Goal: Information Seeking & Learning: Learn about a topic

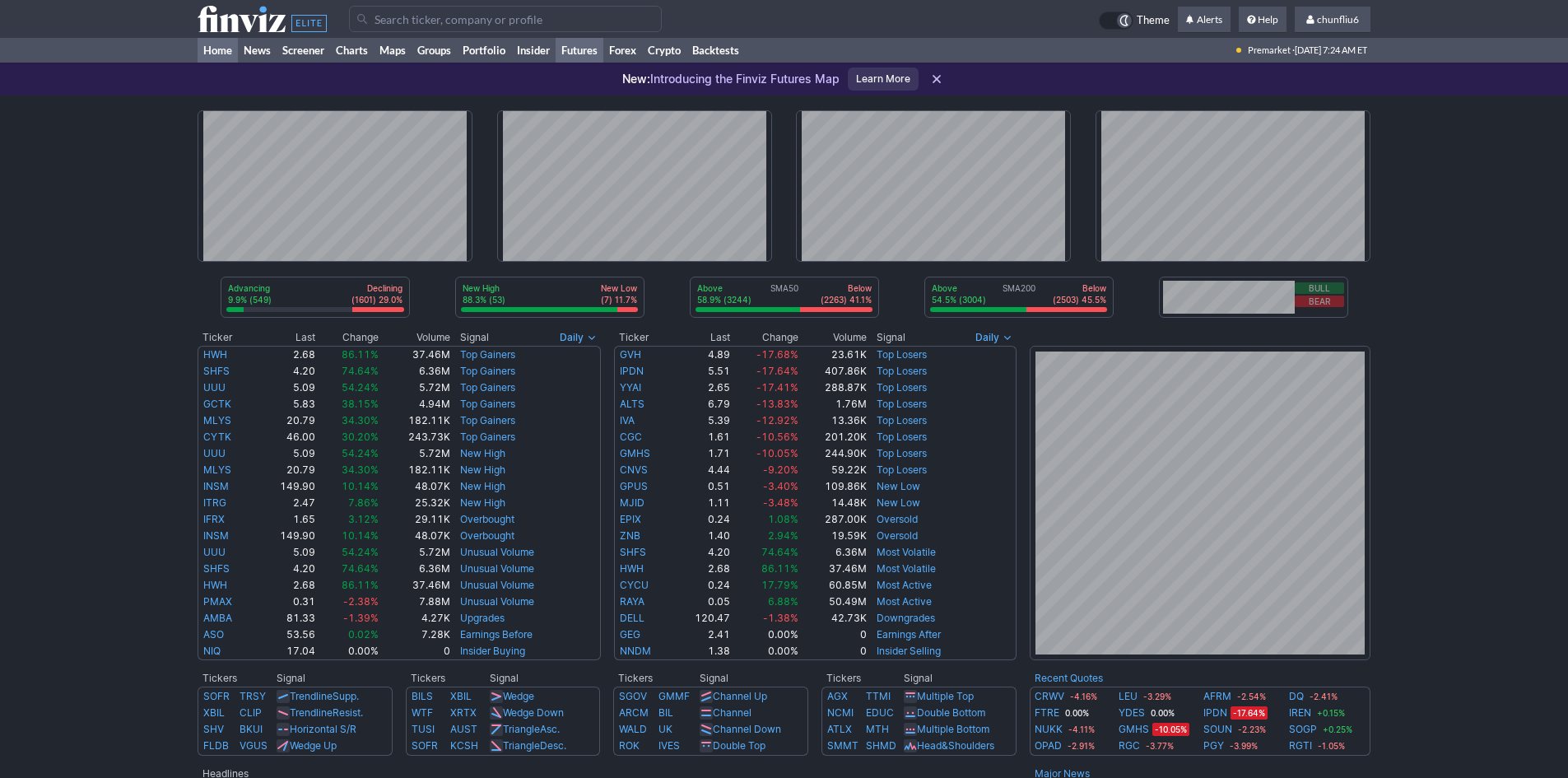
click at [573, 47] on link "Futures" at bounding box center [579, 50] width 47 height 25
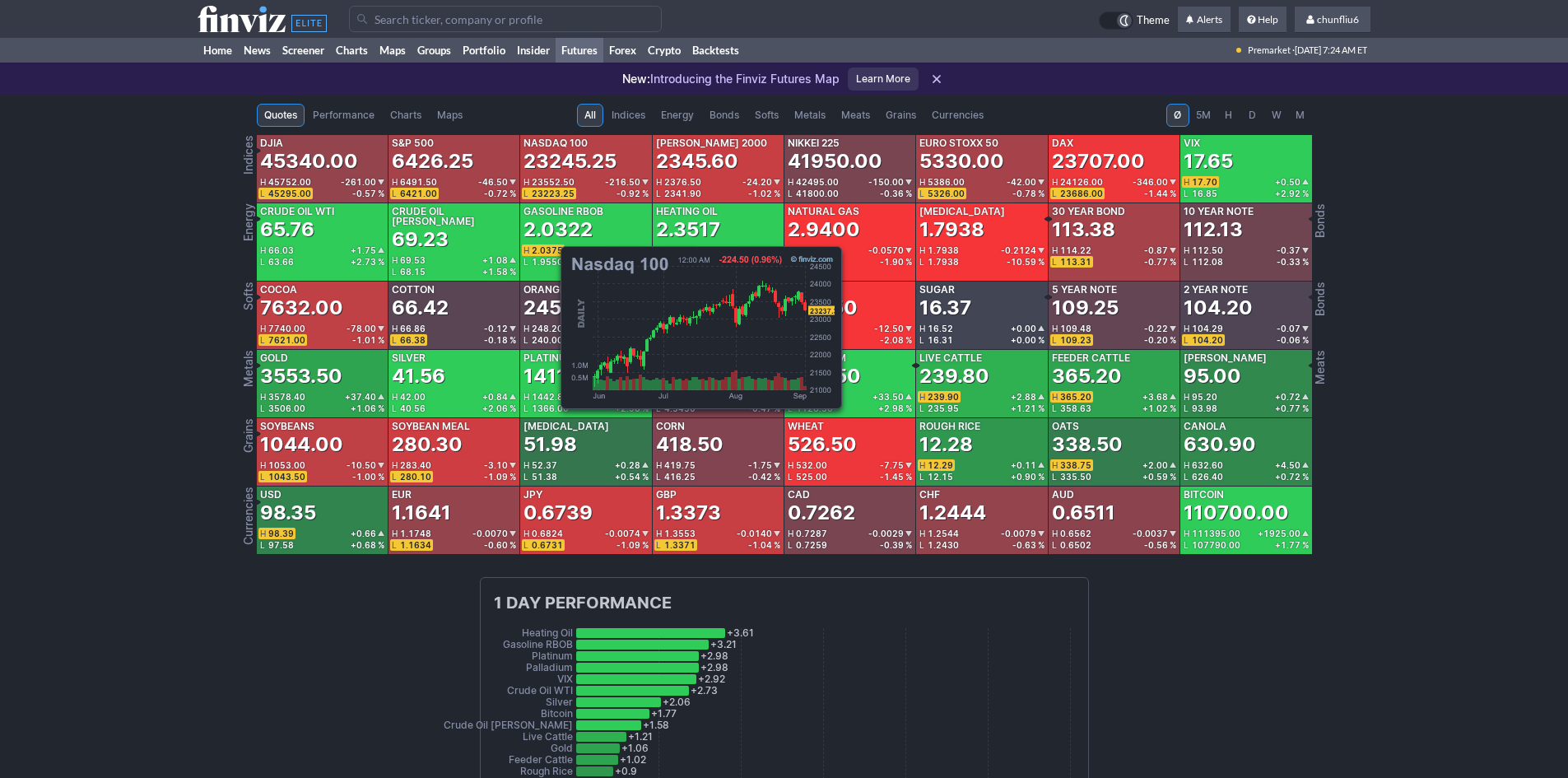
click at [553, 160] on div "23245.25" at bounding box center [570, 161] width 93 height 26
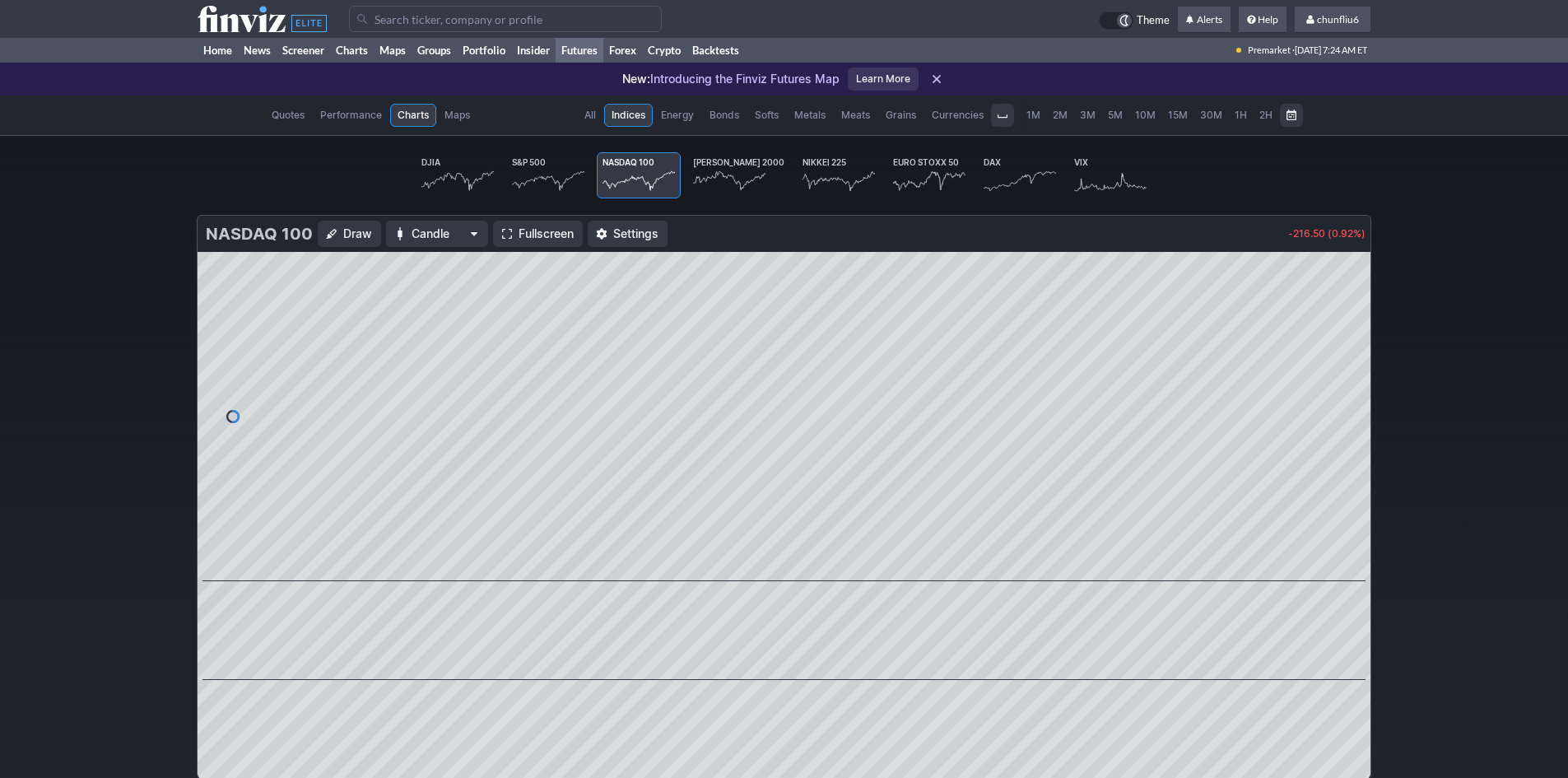
scroll to position [0, 102]
click at [539, 231] on span "Fullscreen" at bounding box center [545, 234] width 55 height 17
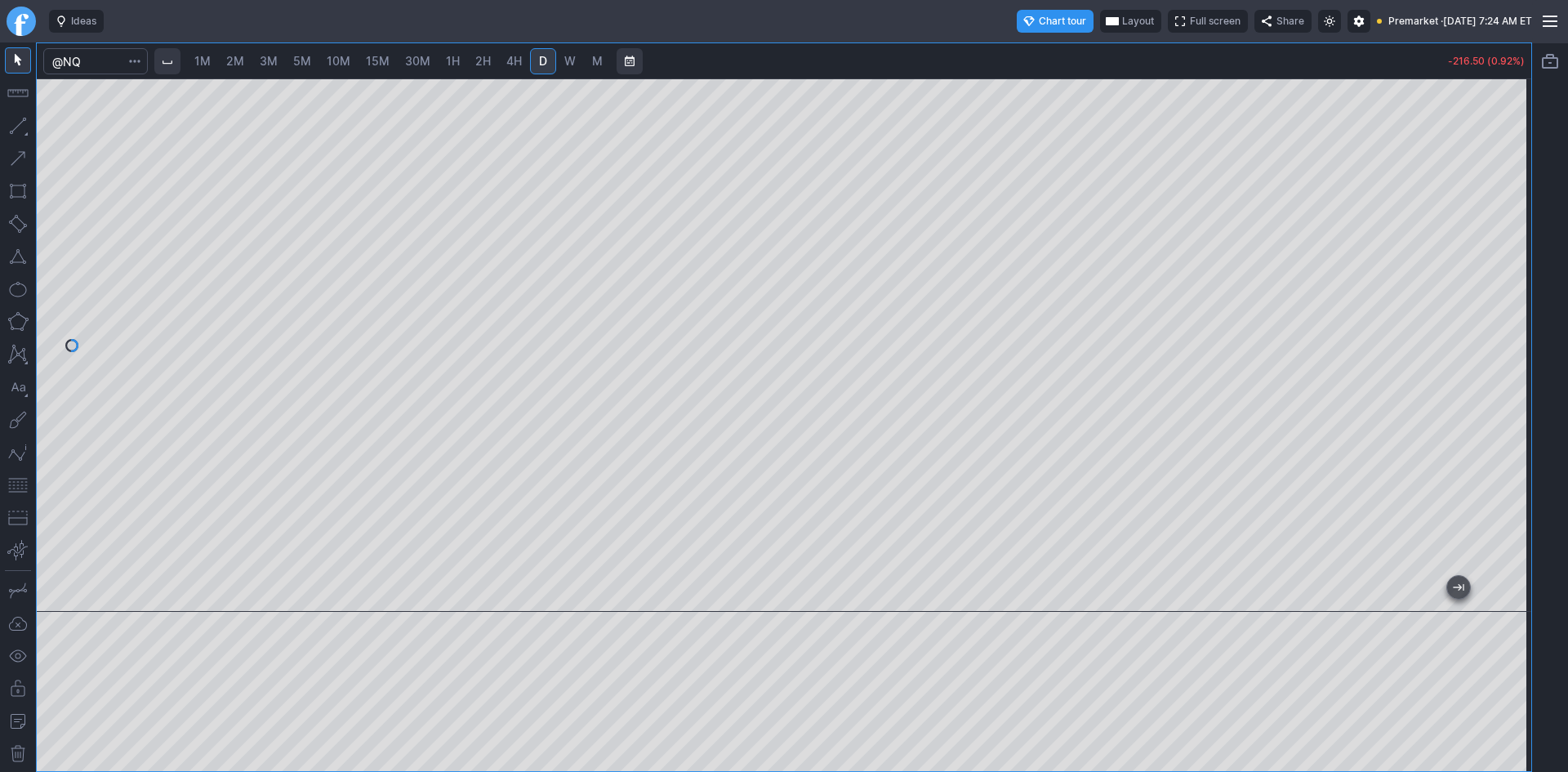
click at [348, 64] on span "10M" at bounding box center [339, 60] width 24 height 14
drag, startPoint x: 1507, startPoint y: 237, endPoint x: 1498, endPoint y: 328, distance: 91.4
click at [1498, 328] on div at bounding box center [1514, 341] width 34 height 492
drag, startPoint x: 1511, startPoint y: 350, endPoint x: 1510, endPoint y: 362, distance: 12.0
click at [1510, 362] on div at bounding box center [1514, 341] width 34 height 492
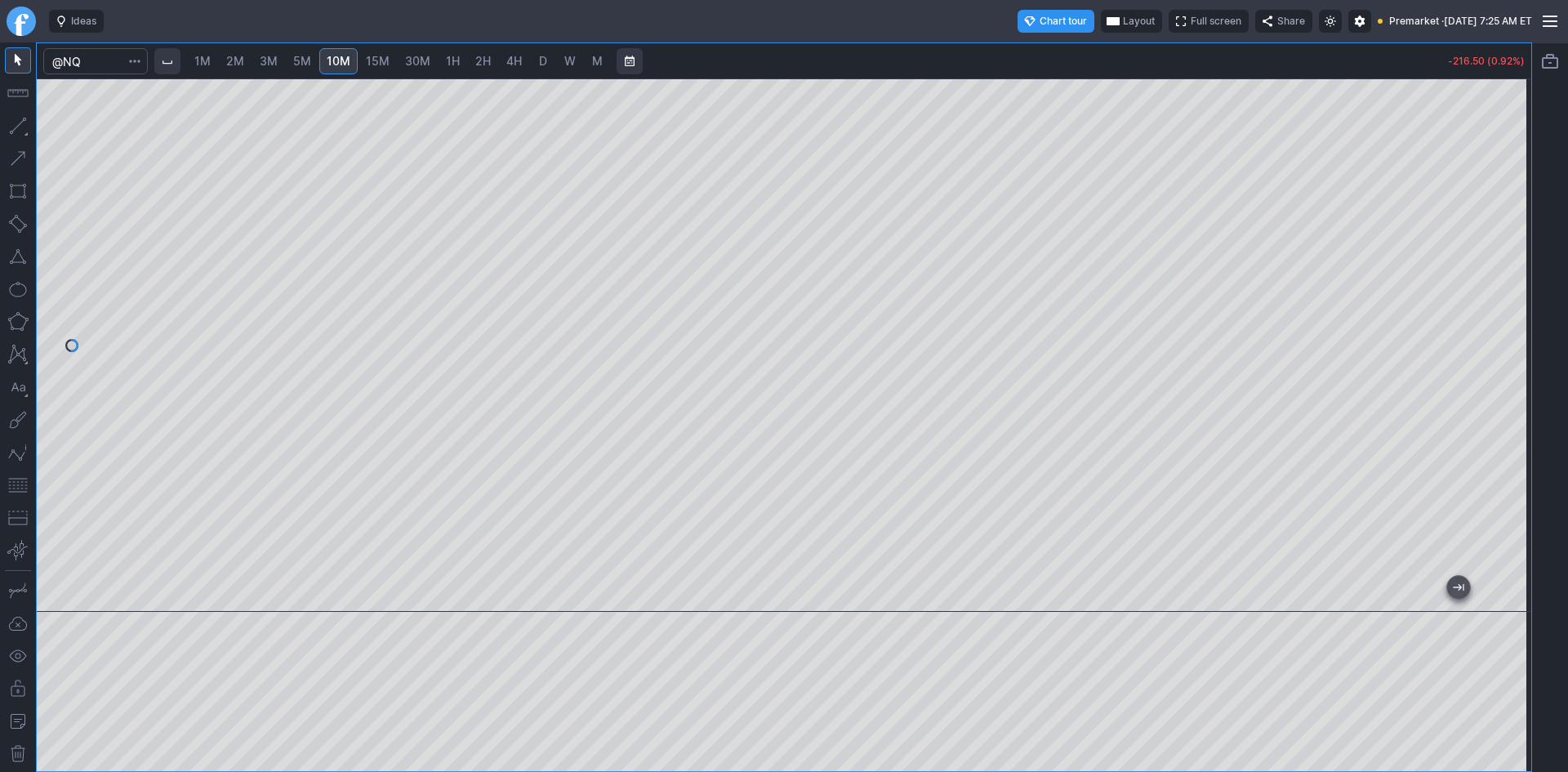
click at [6, 477] on button "button" at bounding box center [18, 485] width 26 height 26
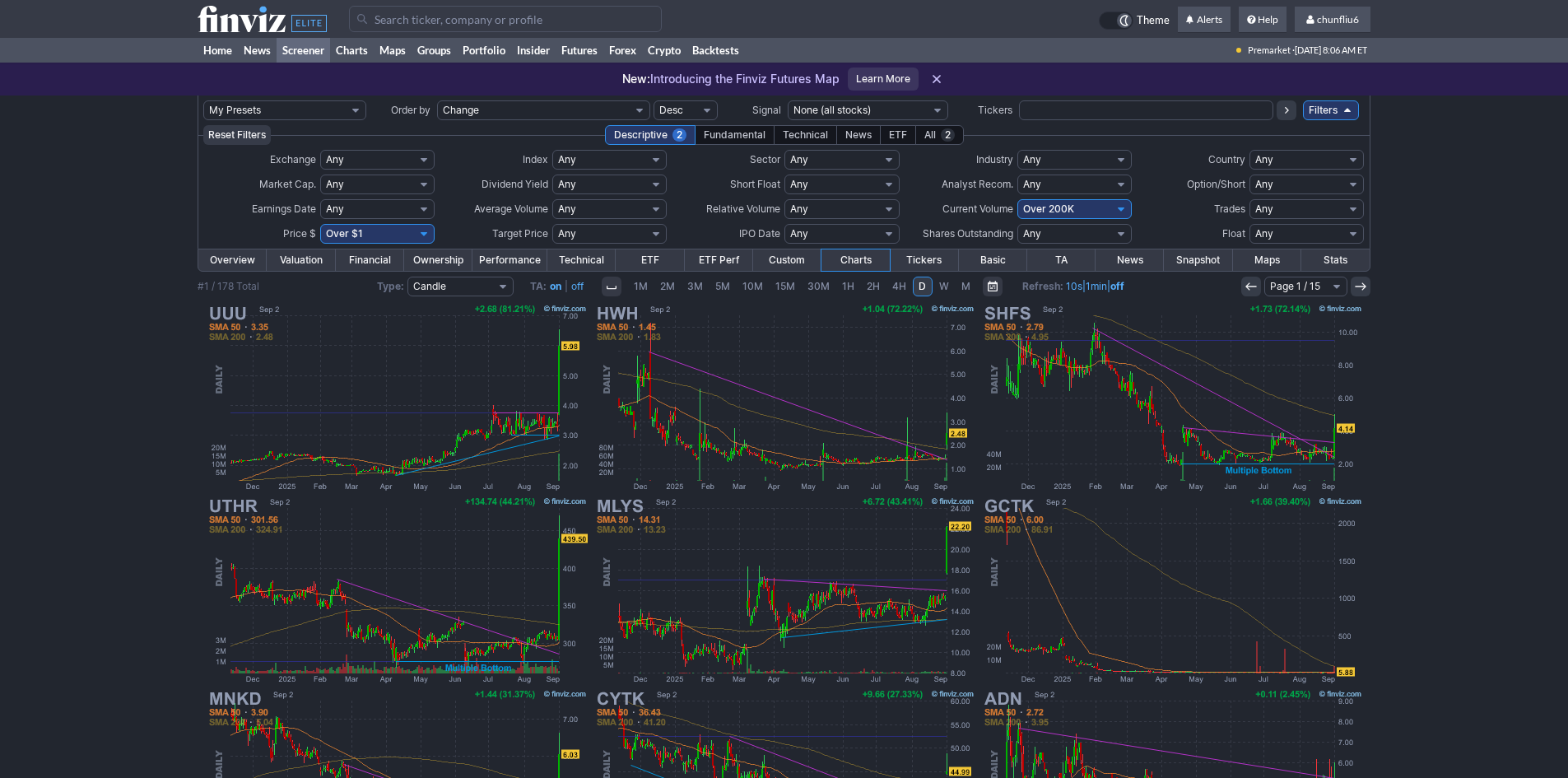
click at [411, 230] on select "Any Under $1 Under $2 Under $3 Under $4 Under $5 Under $7 Under $10 Under $15 U…" at bounding box center [377, 234] width 114 height 20
select select "o10"
click at [320, 224] on select "Any Under $1 Under $2 Under $3 Under $4 Under $5 Under $7 Under $10 Under $15 U…" at bounding box center [377, 234] width 114 height 20
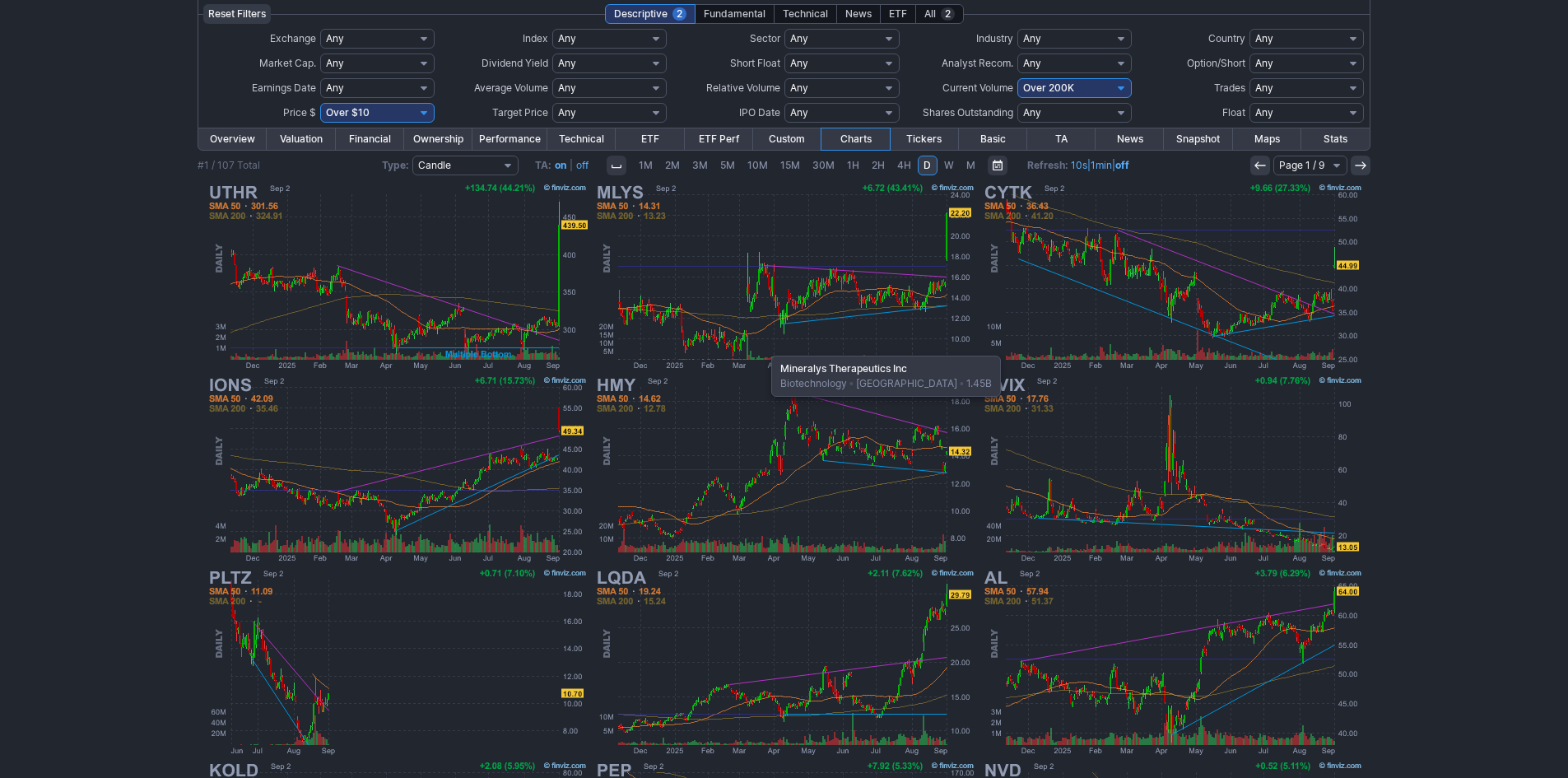
scroll to position [82, 0]
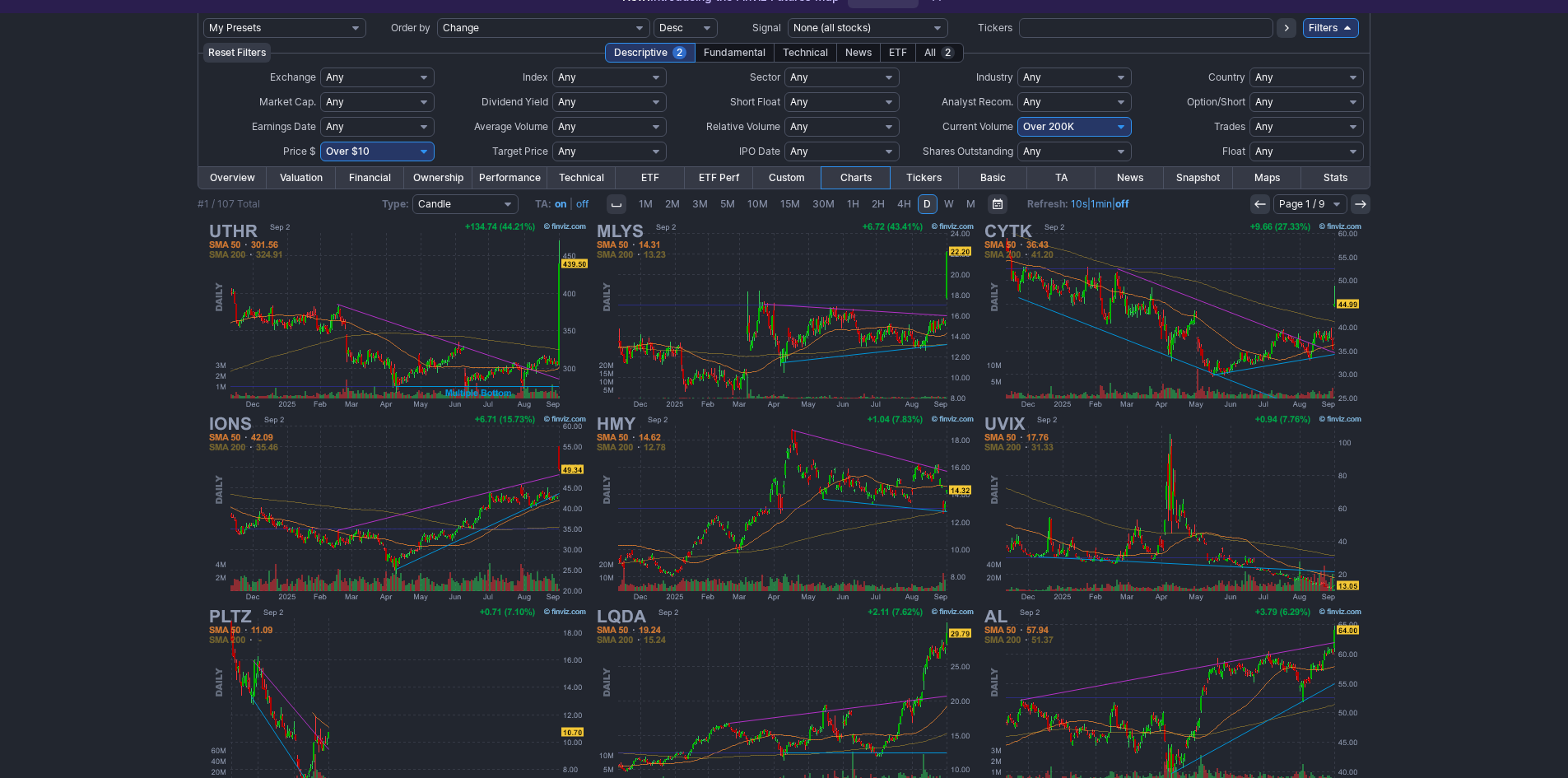
click at [384, 150] on select "Any Under $1 Under $2 Under $3 Under $4 Under $5 Under $7 Under $10 Under $15 U…" at bounding box center [377, 151] width 114 height 20
select select "o1"
click at [320, 141] on select "Any Under $1 Under $2 Under $3 Under $4 Under $5 Under $7 Under $10 Under $15 U…" at bounding box center [377, 151] width 114 height 20
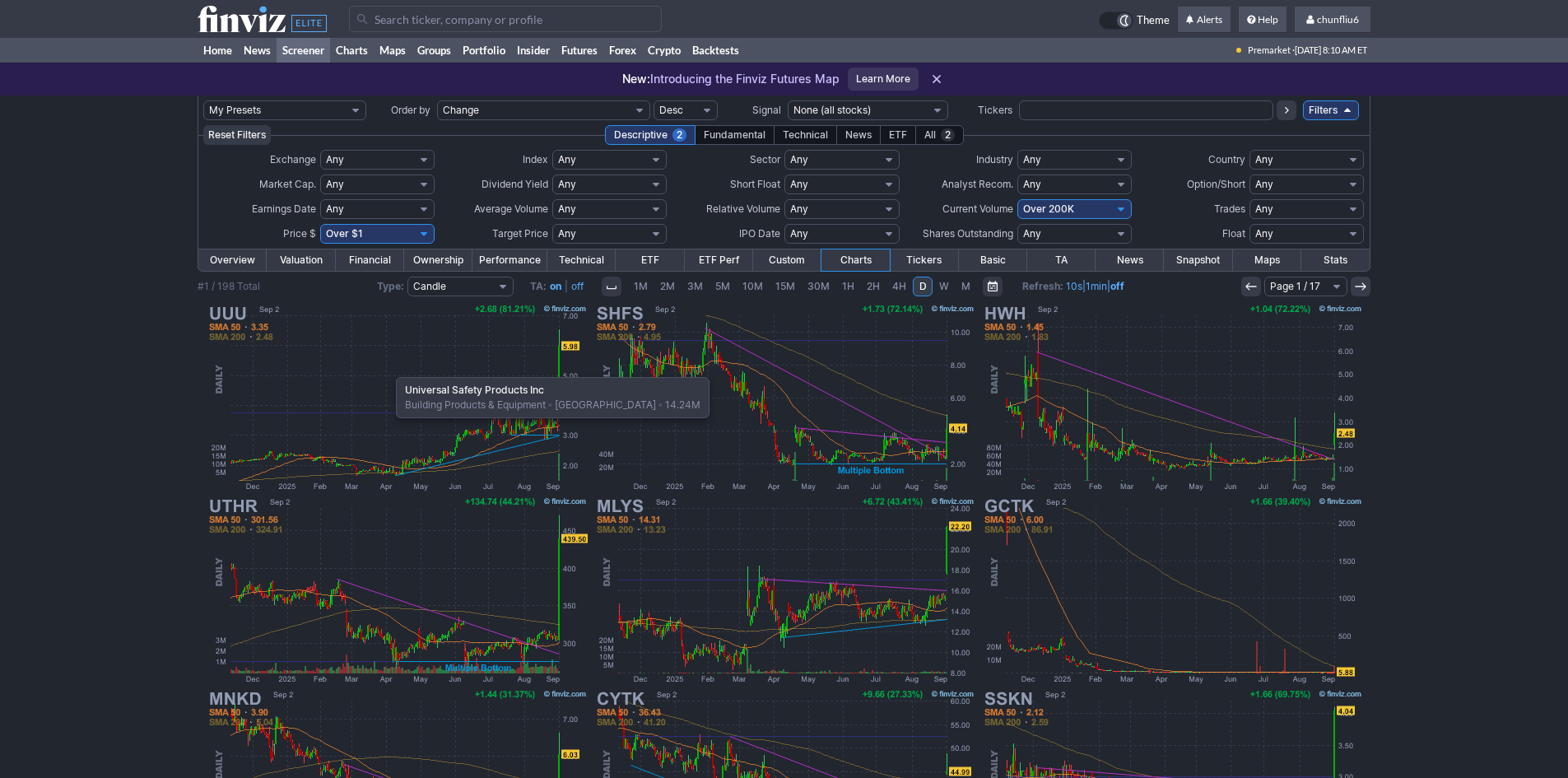
click at [388, 369] on img at bounding box center [396, 397] width 385 height 193
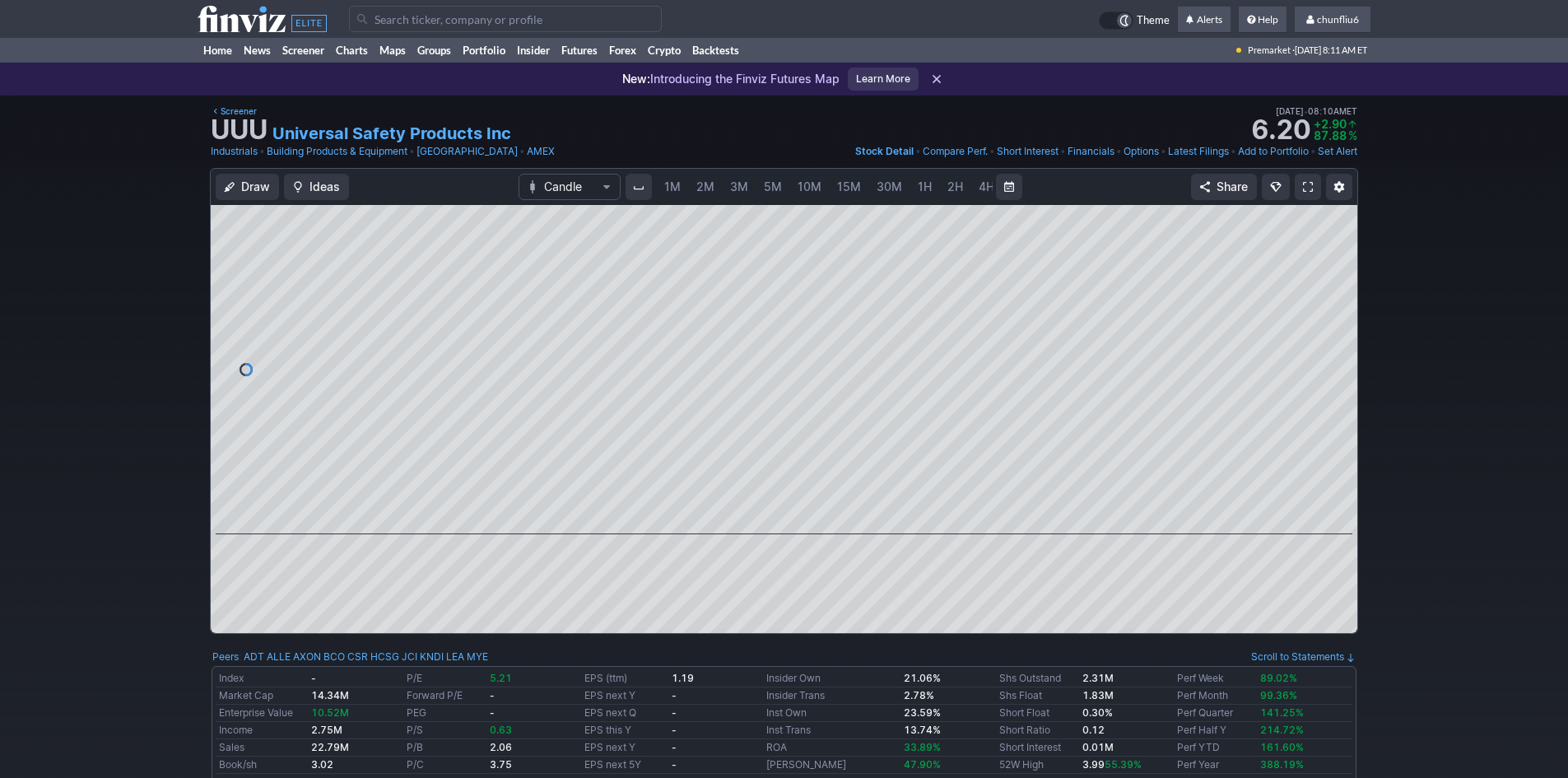
scroll to position [0, 89]
click at [948, 181] on span "W" at bounding box center [954, 186] width 11 height 14
drag, startPoint x: 1336, startPoint y: 308, endPoint x: 1329, endPoint y: 339, distance: 31.8
click at [1330, 329] on div at bounding box center [1340, 366] width 34 height 288
click at [1307, 194] on link at bounding box center [1308, 187] width 26 height 26
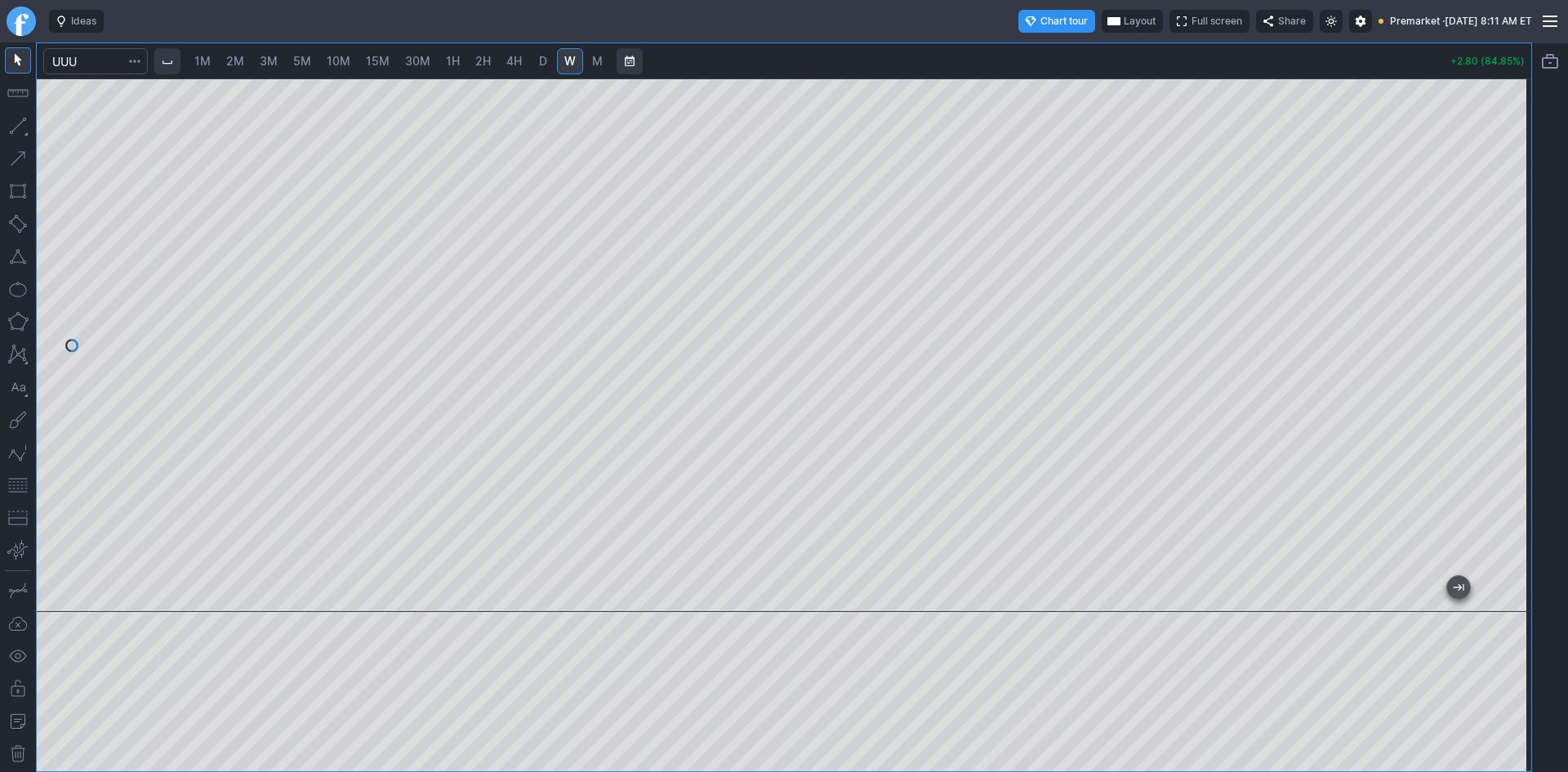
drag, startPoint x: 1515, startPoint y: 300, endPoint x: 1504, endPoint y: 336, distance: 37.6
click at [1504, 336] on div at bounding box center [1514, 341] width 34 height 492
click at [15, 486] on button "button" at bounding box center [18, 485] width 26 height 26
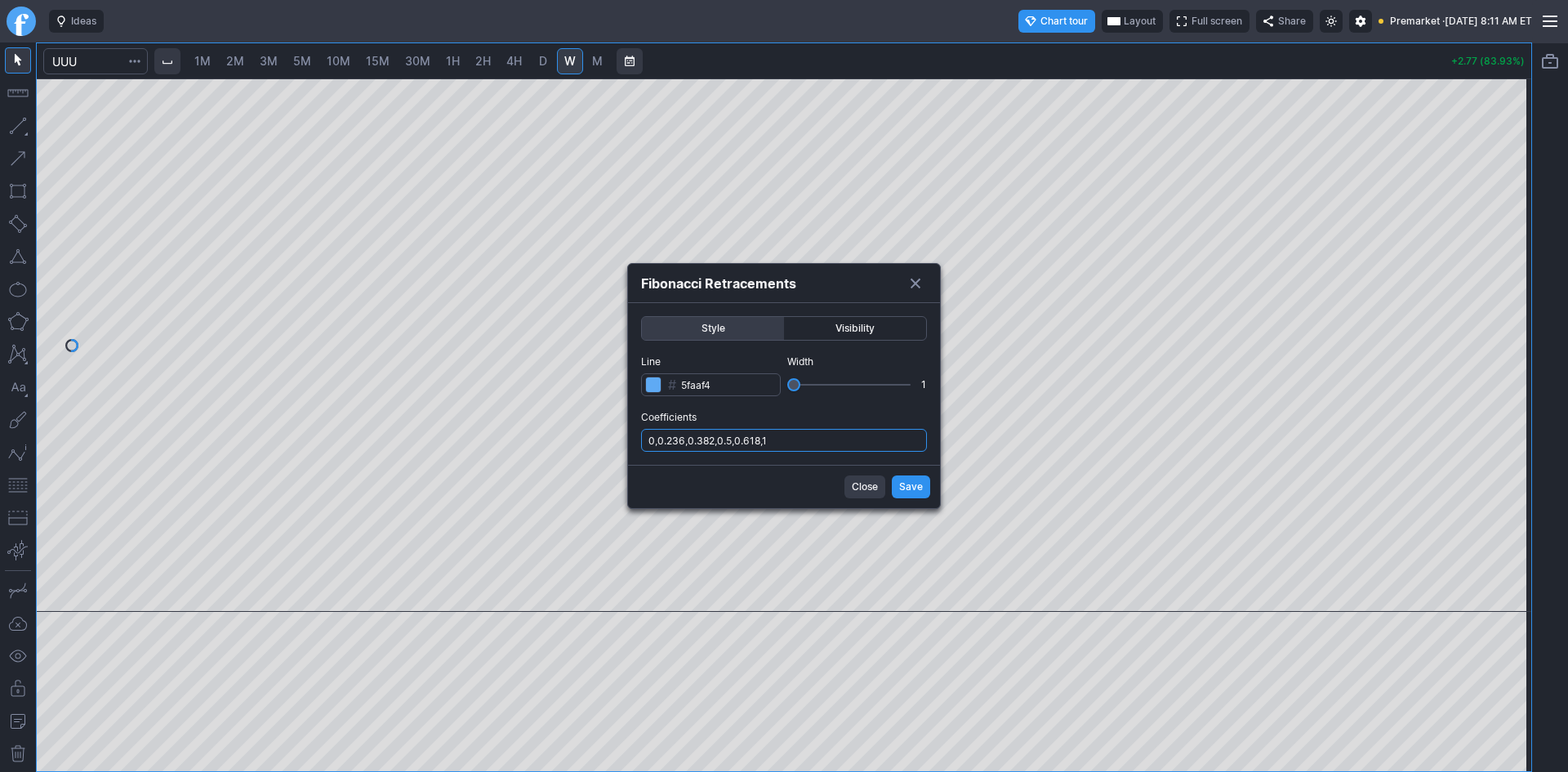
click at [812, 436] on input "0,0.236,0.382,0.5,0.618,1" at bounding box center [784, 440] width 286 height 23
type input "0,0.236,0.382,0.5,0.618,1,.786"
click at [920, 490] on span "Save" at bounding box center [911, 487] width 24 height 17
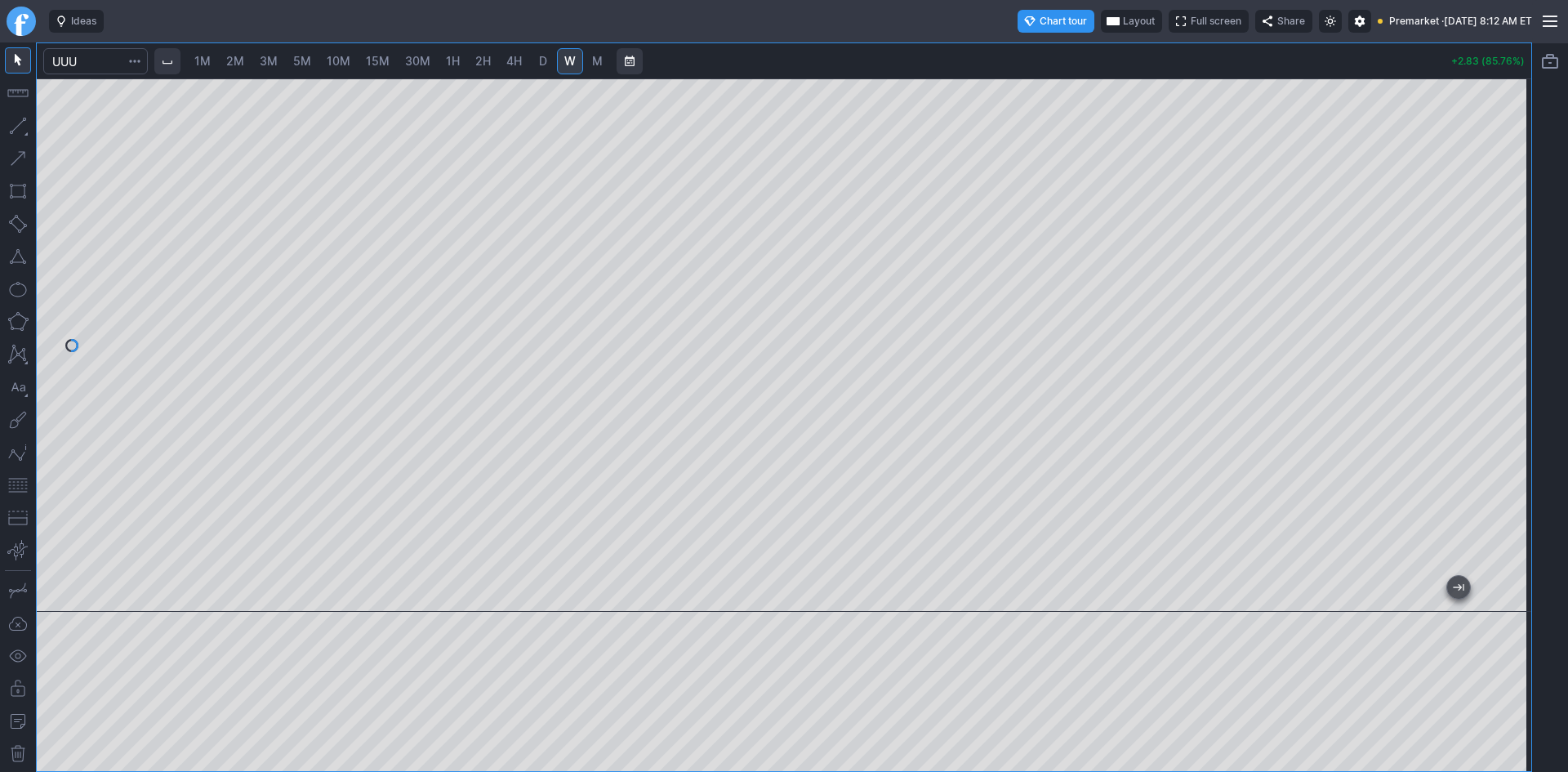
click at [1122, 20] on span "Layout" at bounding box center [1138, 21] width 32 height 17
click at [1062, 54] on button "Layout" at bounding box center [1059, 53] width 23 height 23
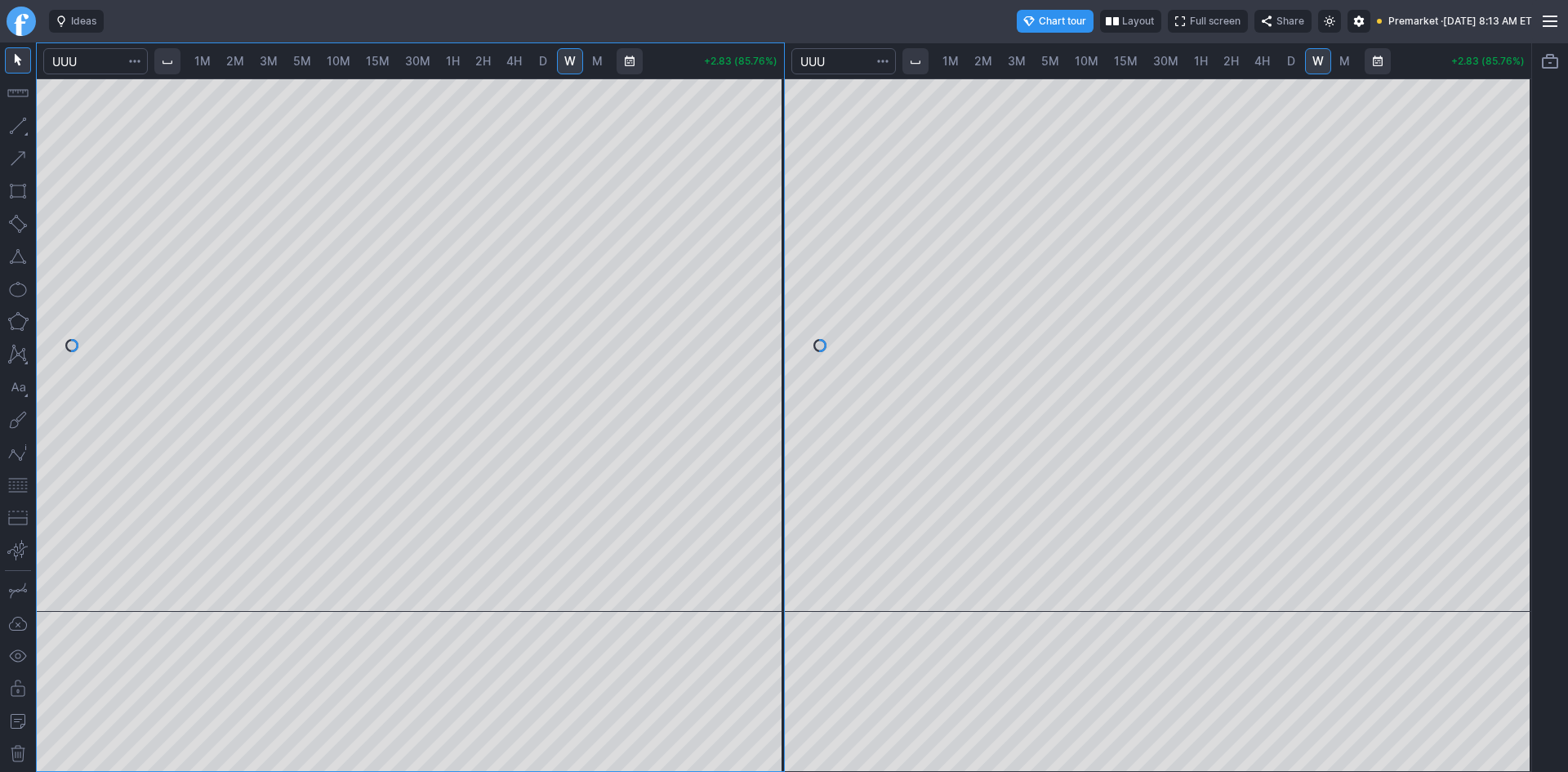
click at [227, 60] on link "2M" at bounding box center [234, 61] width 32 height 26
drag, startPoint x: 775, startPoint y: 152, endPoint x: 751, endPoint y: 344, distance: 193.5
click at [752, 339] on div at bounding box center [766, 341] width 34 height 492
drag, startPoint x: 768, startPoint y: 338, endPoint x: 758, endPoint y: 389, distance: 52.0
click at [762, 385] on div at bounding box center [766, 341] width 34 height 492
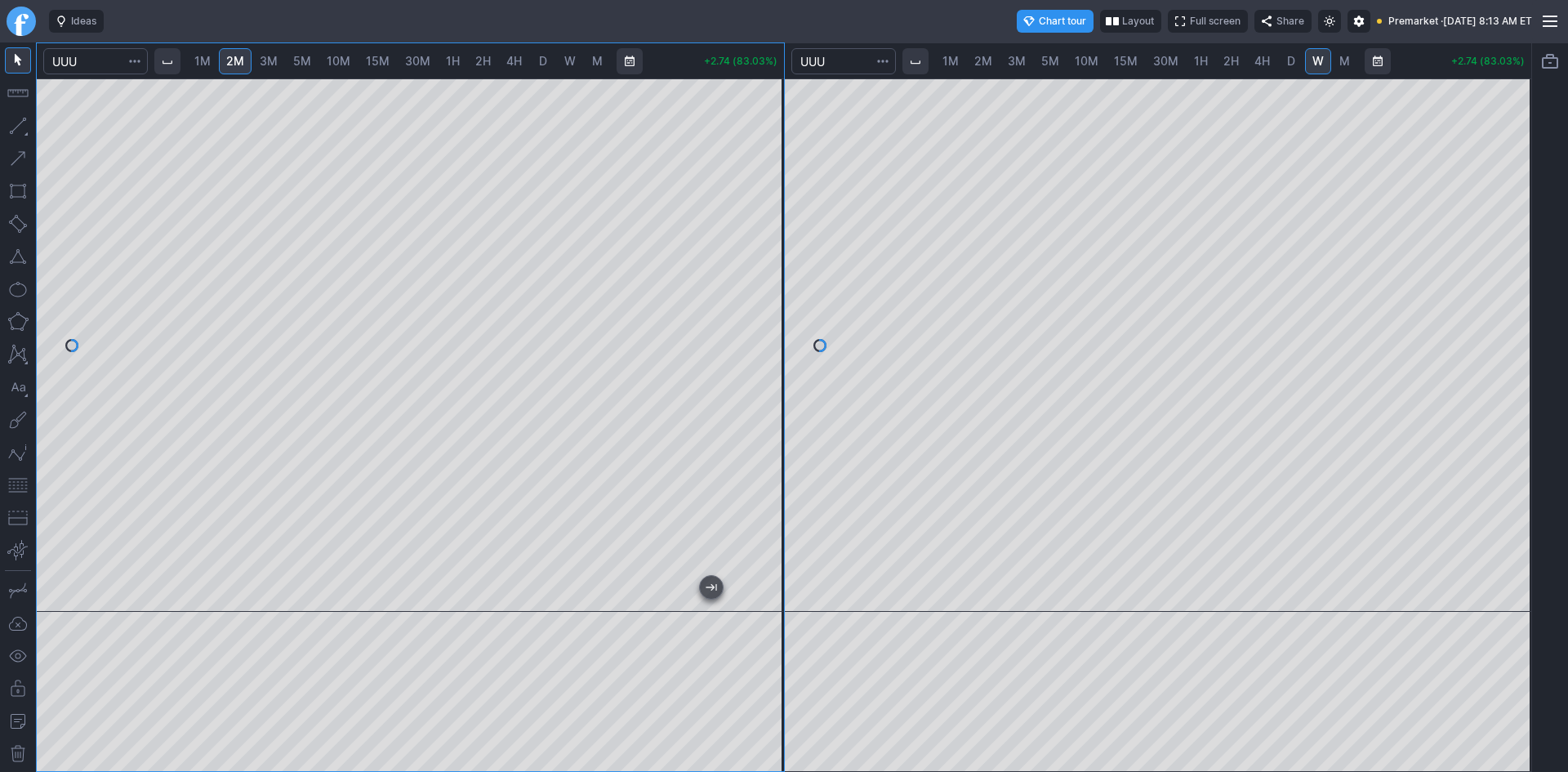
drag, startPoint x: 770, startPoint y: 359, endPoint x: 769, endPoint y: 305, distance: 54.0
click at [769, 305] on div at bounding box center [766, 341] width 34 height 492
drag, startPoint x: 767, startPoint y: 332, endPoint x: 755, endPoint y: 394, distance: 63.2
click at [755, 394] on div at bounding box center [766, 341] width 34 height 492
click at [14, 482] on button "button" at bounding box center [18, 485] width 26 height 26
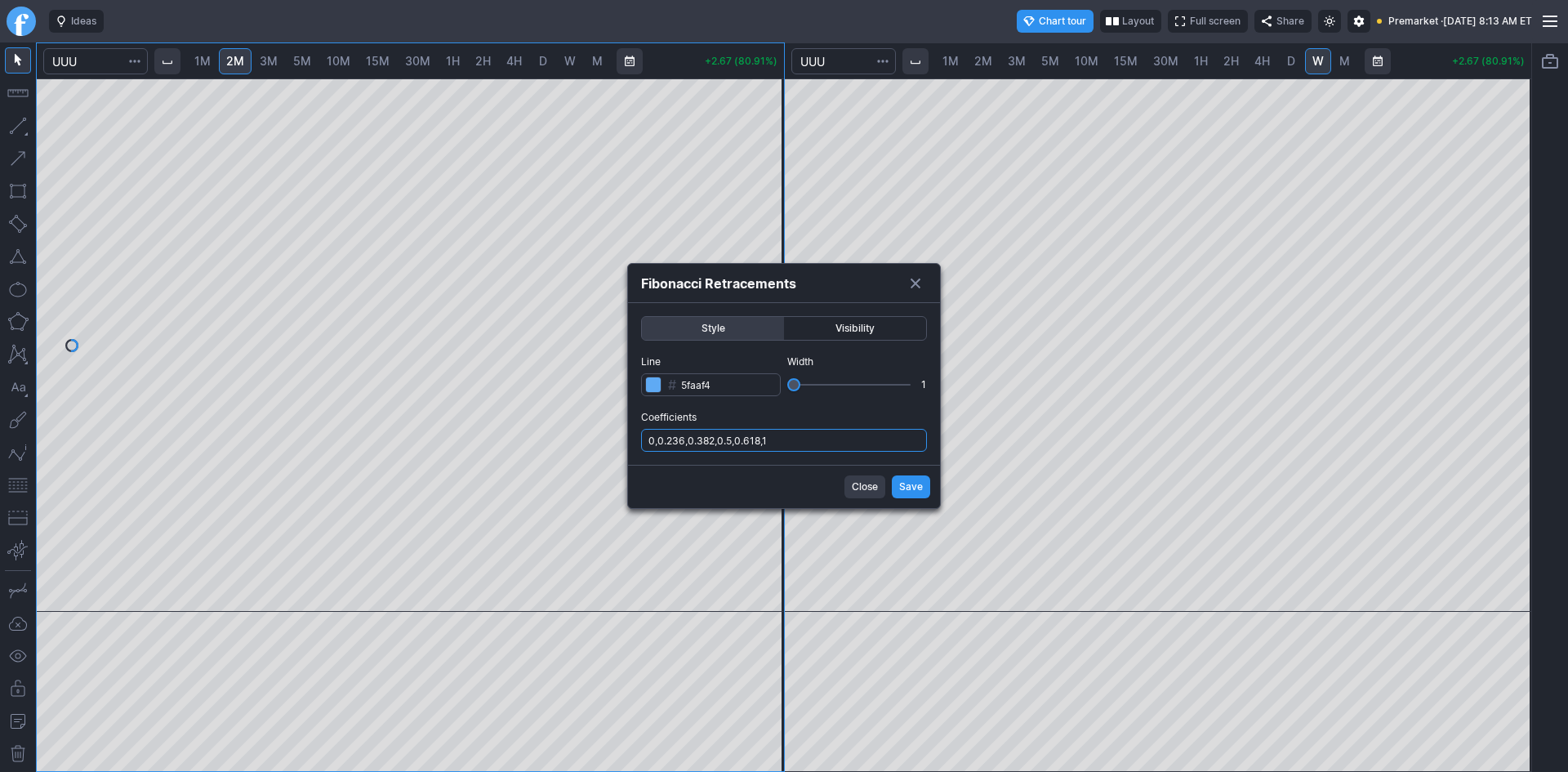
drag, startPoint x: 832, startPoint y: 442, endPoint x: 827, endPoint y: 451, distance: 10.3
click at [832, 442] on input "0,0.236,0.382,0.5,0.618,1" at bounding box center [784, 440] width 286 height 23
type input "0,0.236,0.382,0.5,0.618,1,.786"
click at [916, 491] on span "Save" at bounding box center [911, 487] width 24 height 17
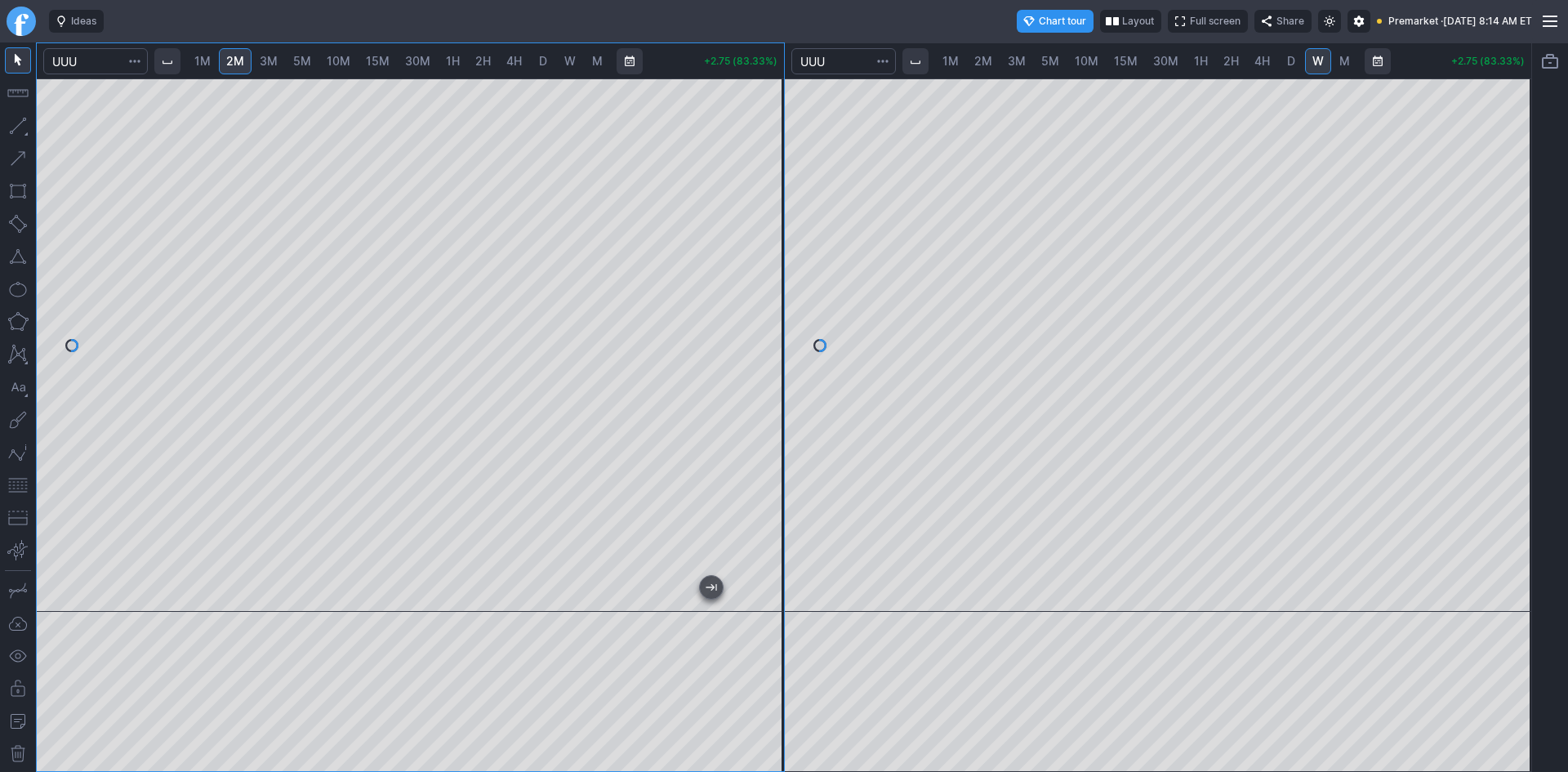
drag, startPoint x: 773, startPoint y: 266, endPoint x: 772, endPoint y: 218, distance: 48.0
click at [772, 218] on div at bounding box center [766, 341] width 34 height 492
click at [1483, 332] on div at bounding box center [1157, 345] width 747 height 534
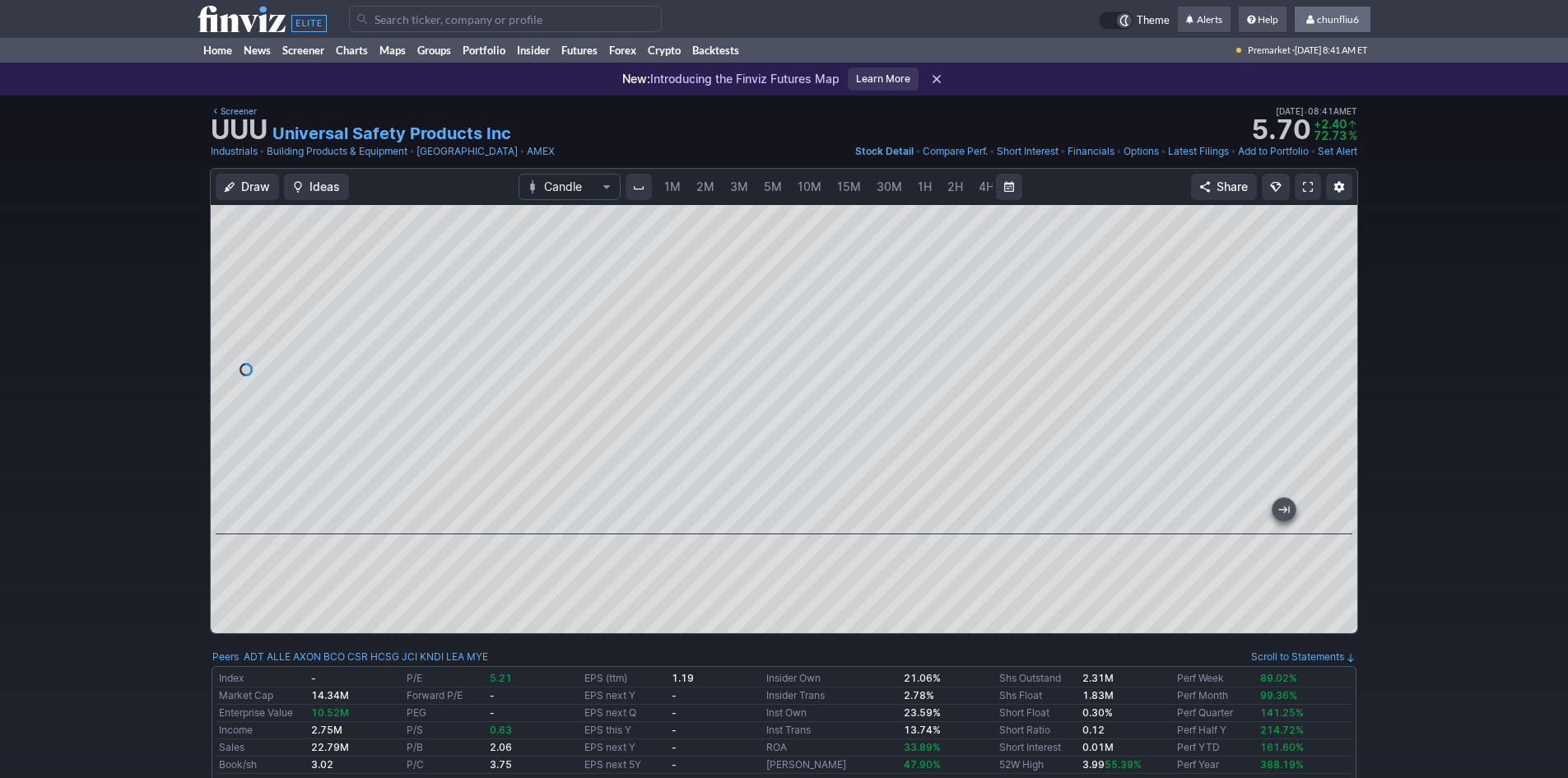
scroll to position [0, 89]
click at [1337, 22] on span "chunfliu6" at bounding box center [1337, 19] width 42 height 12
click at [1307, 125] on link "Sign Out" at bounding box center [1324, 122] width 92 height 26
